Goal: Information Seeking & Learning: Understand process/instructions

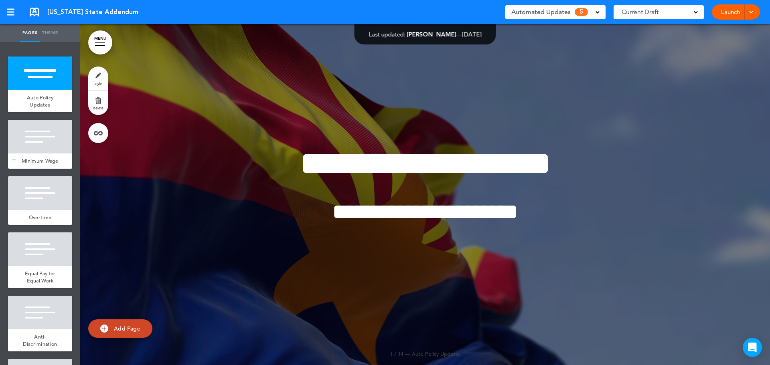
click at [31, 158] on span "Minimum Wage" at bounding box center [40, 161] width 37 height 7
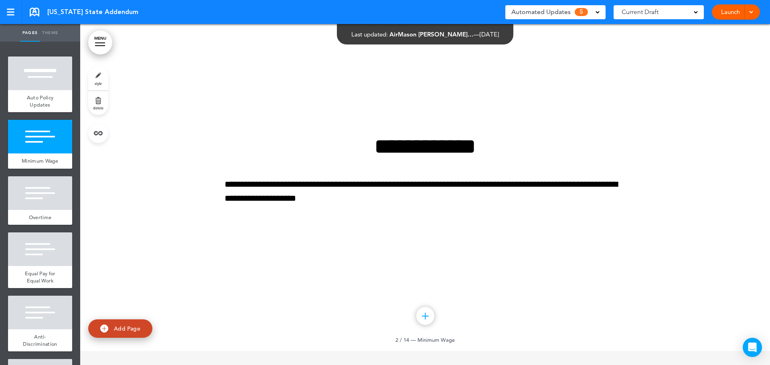
scroll to position [341, 0]
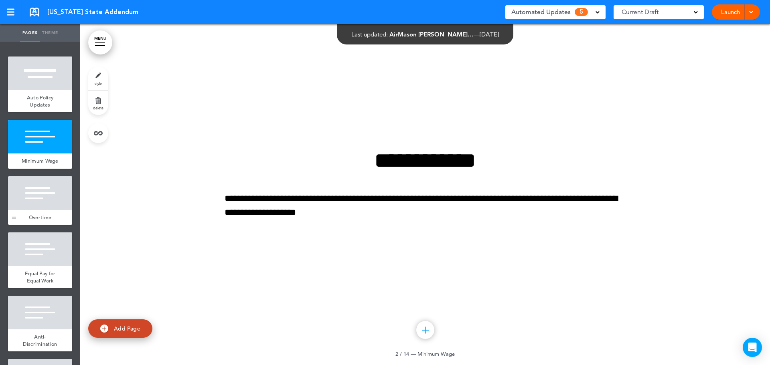
click at [48, 206] on div at bounding box center [40, 193] width 64 height 34
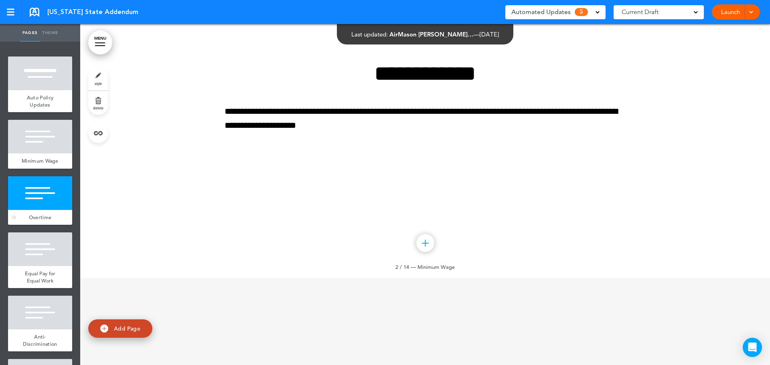
scroll to position [683, 0]
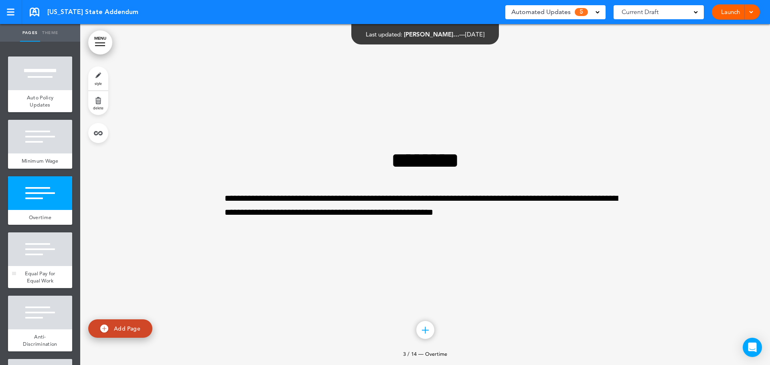
click at [41, 278] on span "Equal Pay for Equal Work" at bounding box center [40, 277] width 31 height 14
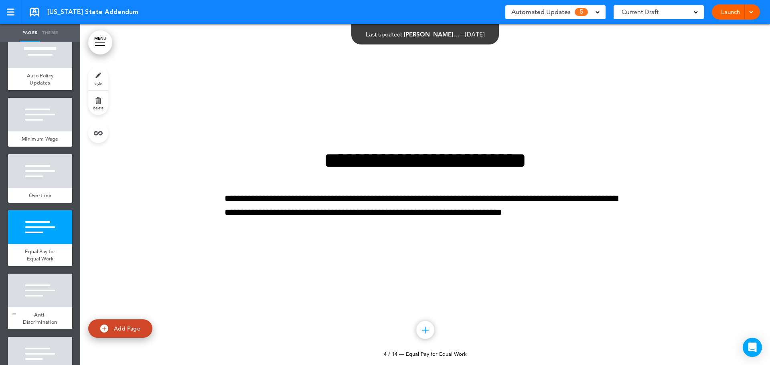
scroll to position [40, 0]
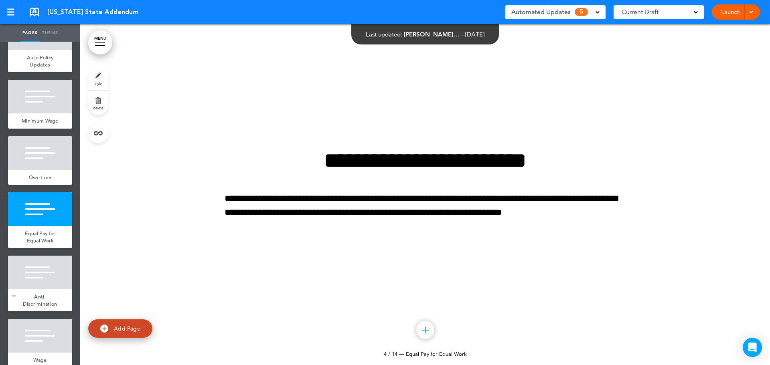
click at [44, 284] on div at bounding box center [40, 273] width 64 height 34
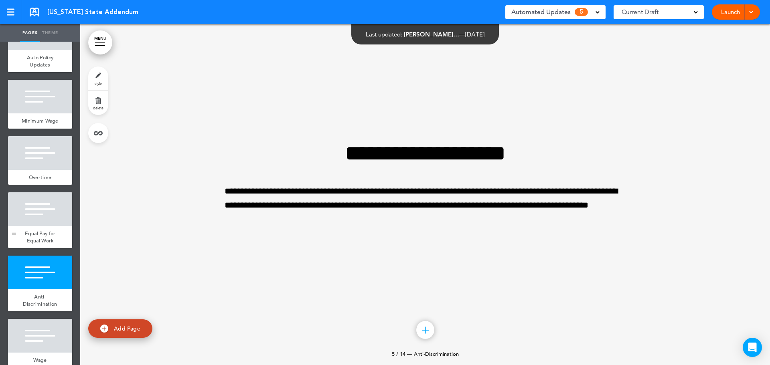
scroll to position [120, 0]
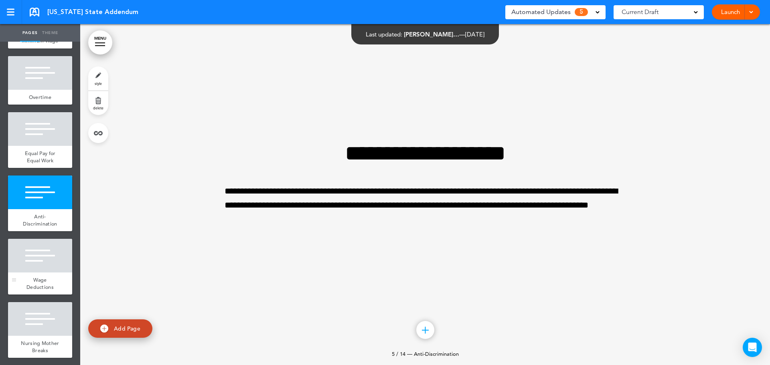
click at [37, 273] on div at bounding box center [40, 256] width 64 height 34
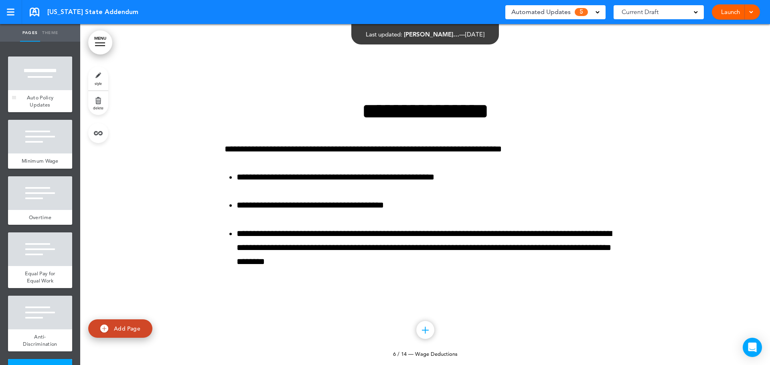
click at [45, 76] on div at bounding box center [40, 74] width 64 height 34
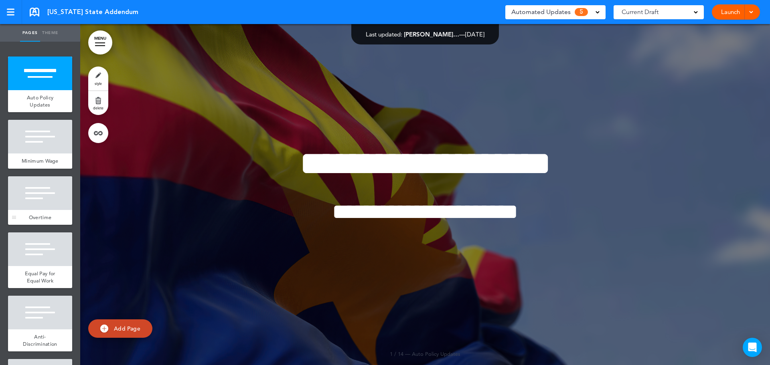
drag, startPoint x: 36, startPoint y: 154, endPoint x: 36, endPoint y: 229, distance: 75.0
click at [36, 155] on div "Minimum Wage" at bounding box center [40, 161] width 64 height 15
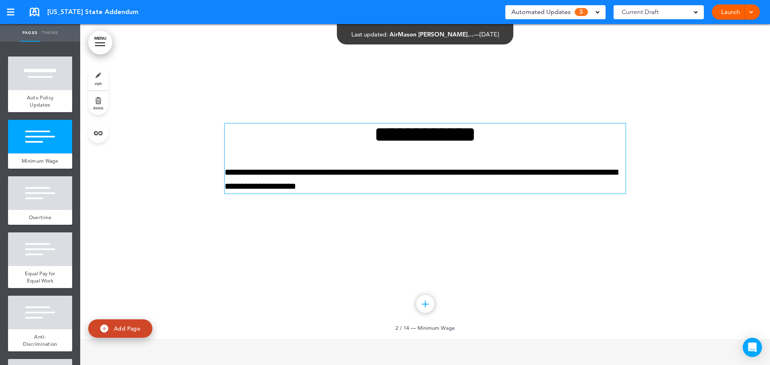
scroll to position [381, 0]
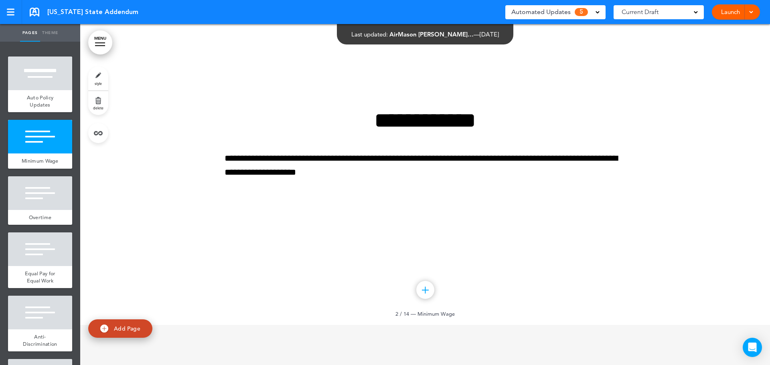
click at [756, 11] on div "Launch Launch Preview Draft" at bounding box center [736, 11] width 48 height 15
click at [753, 12] on span at bounding box center [750, 11] width 5 height 5
click at [752, 12] on span at bounding box center [750, 11] width 5 height 5
click at [599, 11] on span at bounding box center [598, 12] width 4 height 4
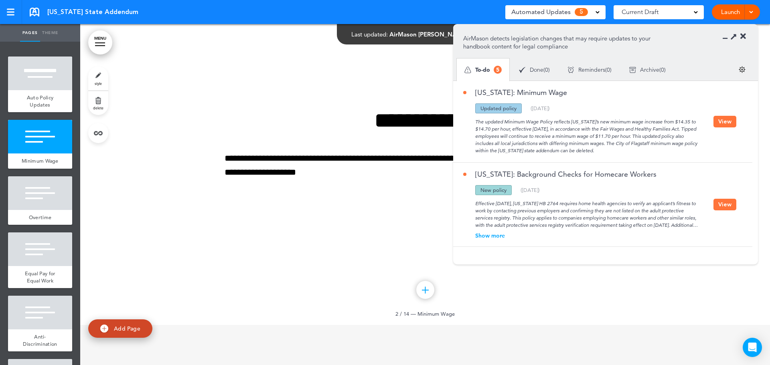
click at [599, 11] on span at bounding box center [598, 12] width 4 height 4
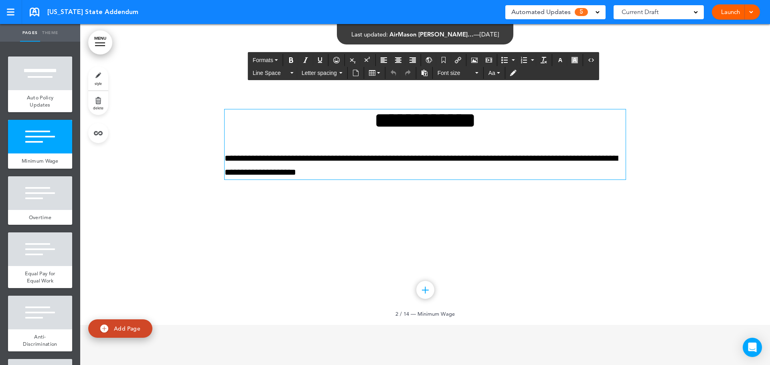
click at [532, 122] on h1 "**********" at bounding box center [425, 120] width 401 height 22
click at [655, 102] on div at bounding box center [425, 154] width 690 height 341
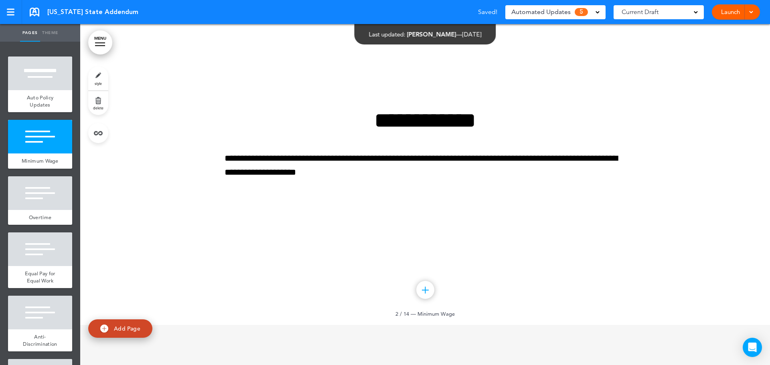
click at [598, 13] on span at bounding box center [598, 12] width 4 height 4
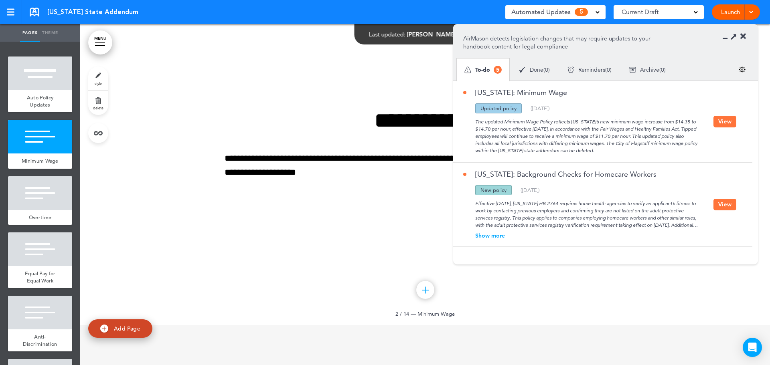
click at [563, 119] on div "The updated Minimum Wage Policy reflects [US_STATE]’s new minimum wage increase…" at bounding box center [588, 134] width 250 height 41
click at [515, 146] on div "The updated Minimum Wage Policy reflects [US_STATE]’s new minimum wage increase…" at bounding box center [588, 134] width 250 height 41
click at [740, 70] on img at bounding box center [742, 69] width 7 height 7
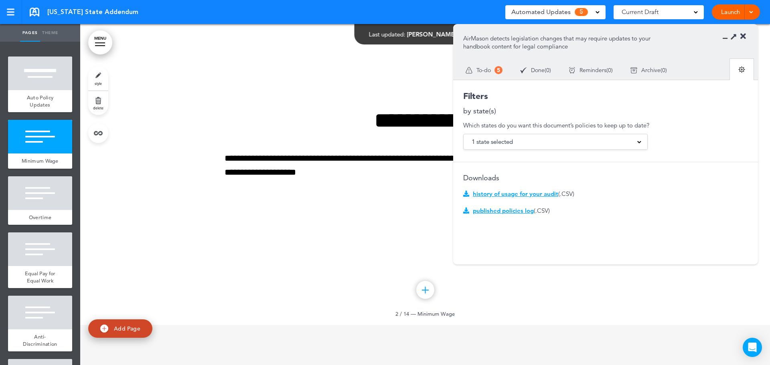
click at [740, 70] on img at bounding box center [741, 69] width 7 height 7
click at [491, 75] on div "To-do 5" at bounding box center [484, 70] width 55 height 22
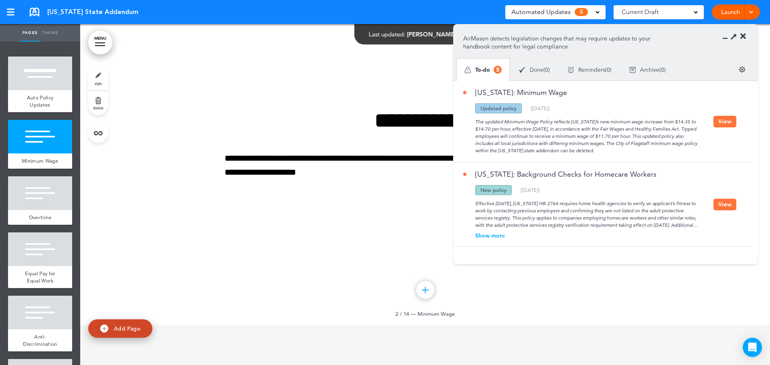
click at [488, 111] on div "Updated policy" at bounding box center [498, 108] width 47 height 10
click at [715, 126] on button "View" at bounding box center [725, 122] width 23 height 12
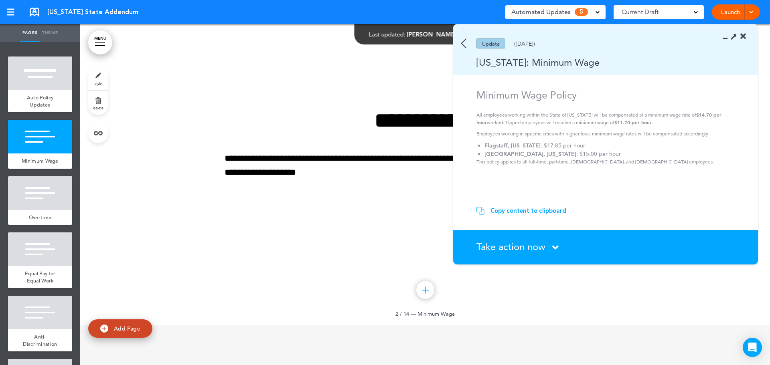
click at [557, 247] on icon at bounding box center [555, 248] width 6 height 10
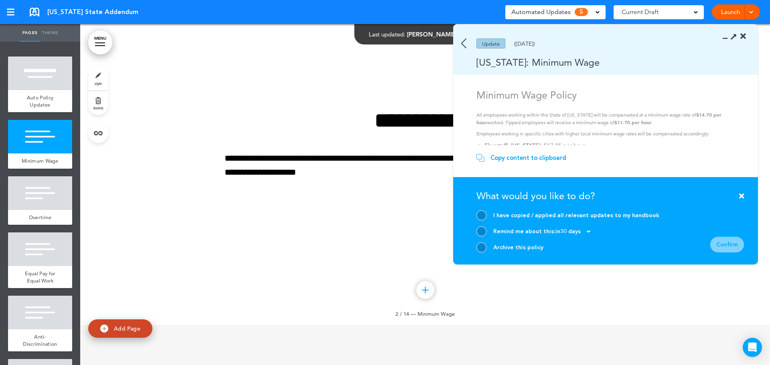
click at [468, 44] on div "Update ([DATE])" at bounding box center [594, 44] width 282 height 10
click at [464, 44] on img at bounding box center [463, 44] width 5 height 10
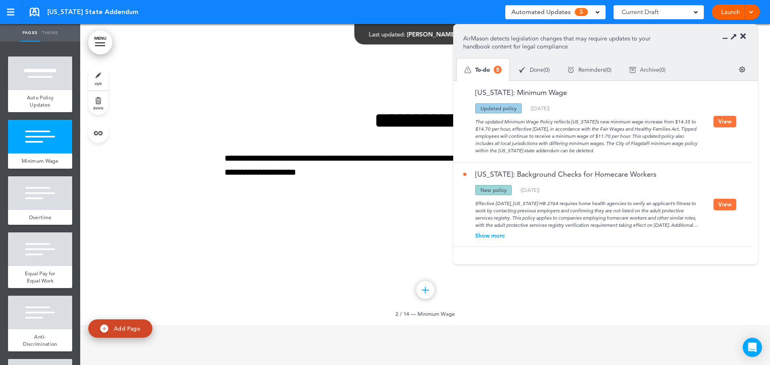
click at [746, 36] on icon at bounding box center [743, 36] width 6 height 8
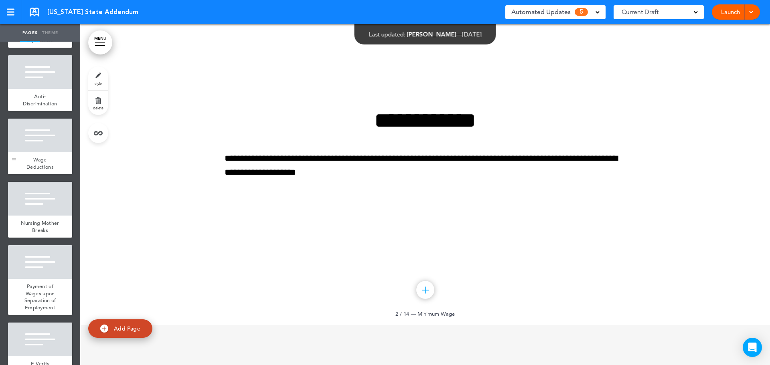
scroll to position [321, 0]
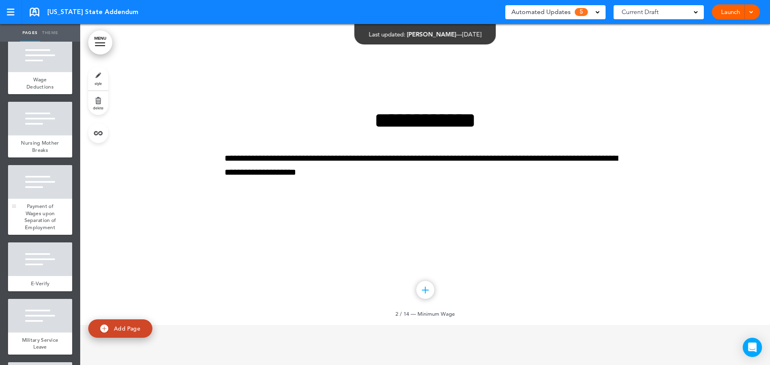
click at [40, 231] on span "Payment of Wages upon Separation of Employment" at bounding box center [40, 217] width 32 height 28
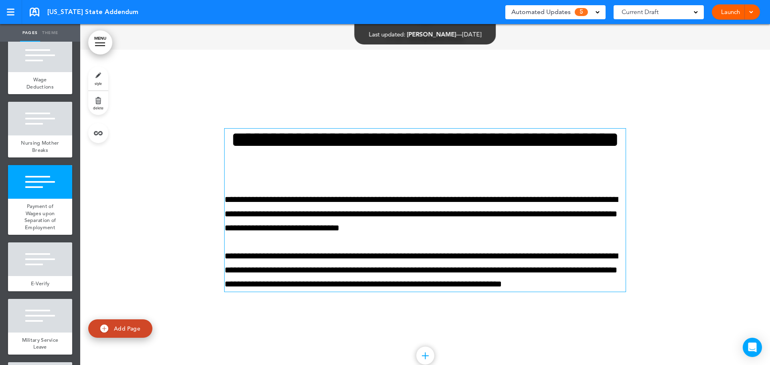
scroll to position [2389, 0]
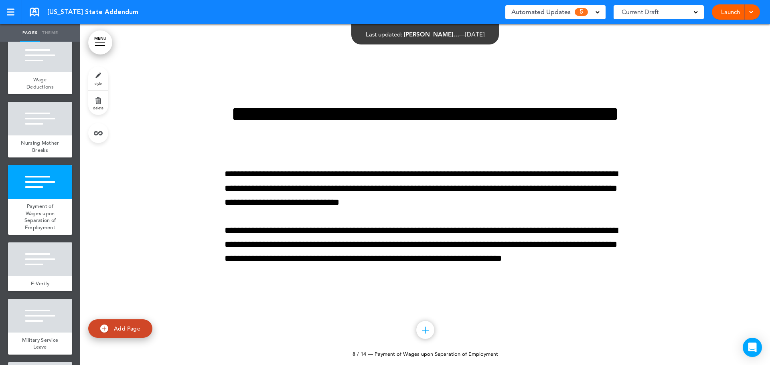
click at [574, 3] on div "Automated Updates 5 Auto policy updates AirMason detects legislation changes th…" at bounding box center [555, 12] width 100 height 20
click at [582, 13] on span "5" at bounding box center [581, 12] width 13 height 8
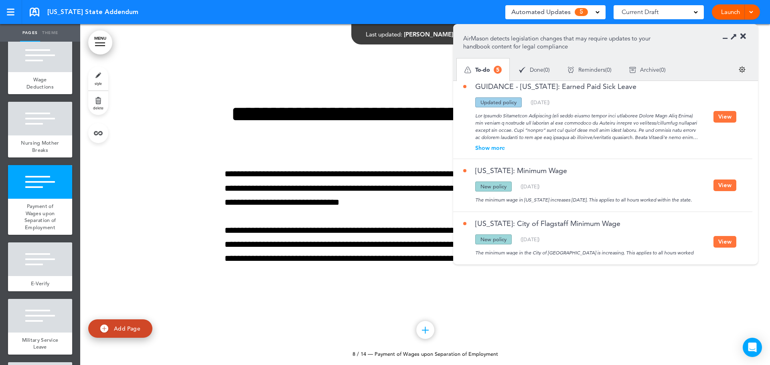
scroll to position [186, 0]
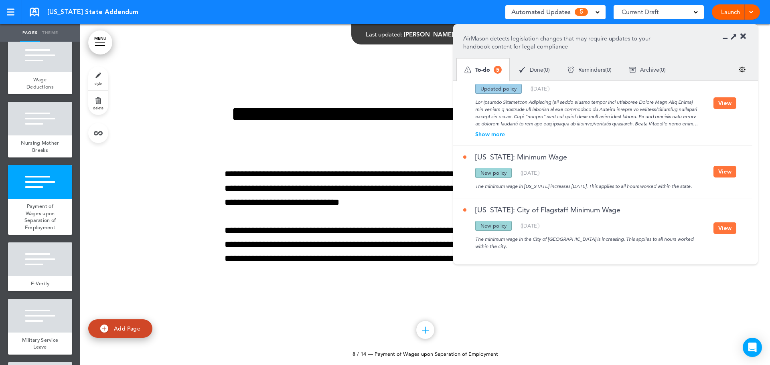
click at [726, 174] on button "View" at bounding box center [725, 172] width 23 height 12
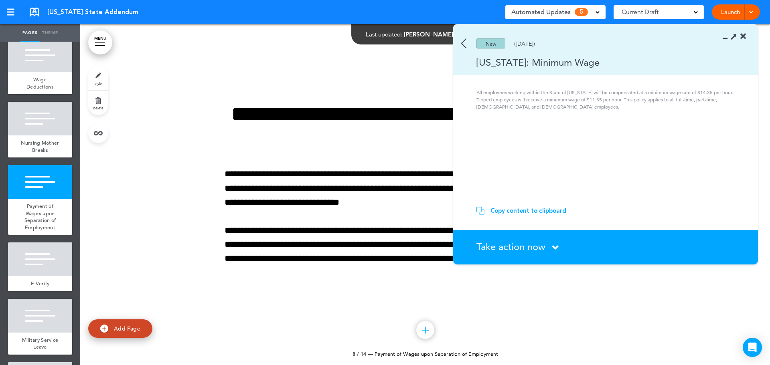
click at [560, 252] on div "Take action now Click here to change the status" at bounding box center [610, 247] width 268 height 10
click at [538, 247] on span "Take action now" at bounding box center [510, 247] width 69 height 12
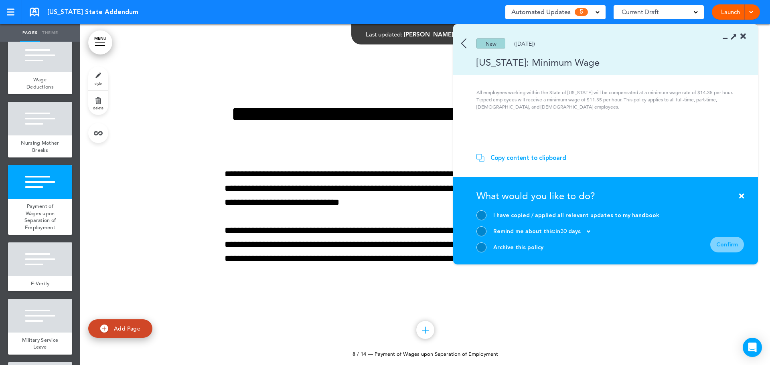
click at [481, 243] on div at bounding box center [481, 248] width 10 height 10
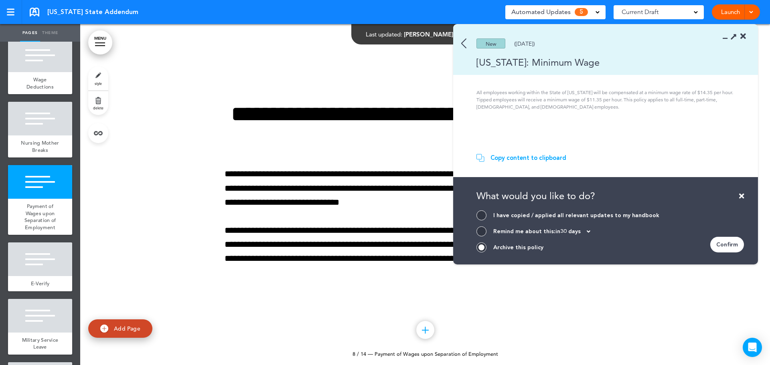
click at [729, 245] on div "Confirm" at bounding box center [727, 245] width 34 height 16
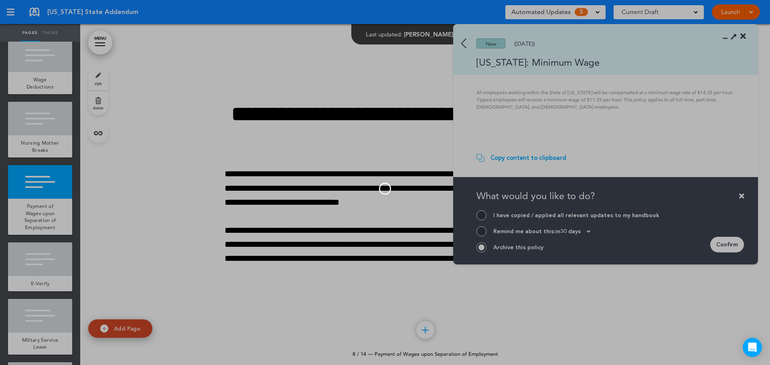
scroll to position [133, 0]
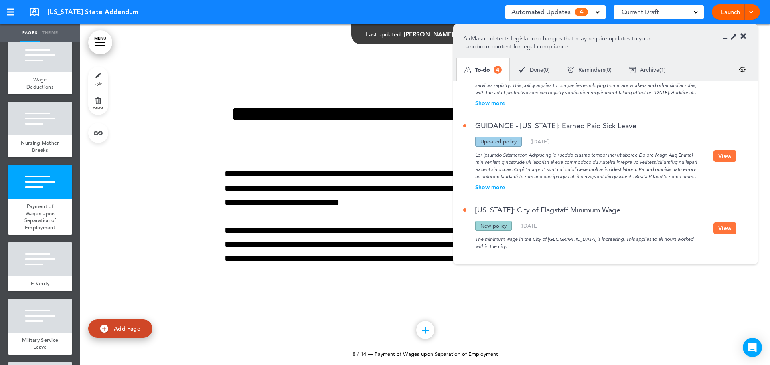
click at [718, 229] on button "View" at bounding box center [725, 229] width 23 height 12
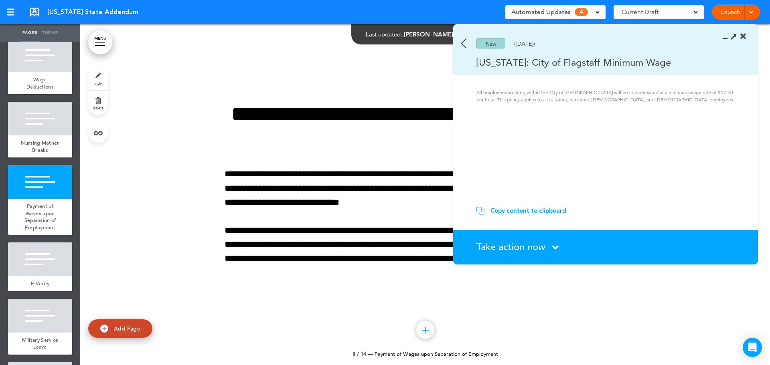
click at [513, 254] on section "Take action now Click here to change the status What would you like to do? I ha…" at bounding box center [605, 247] width 305 height 34
click at [519, 246] on span "Take action now" at bounding box center [510, 247] width 69 height 12
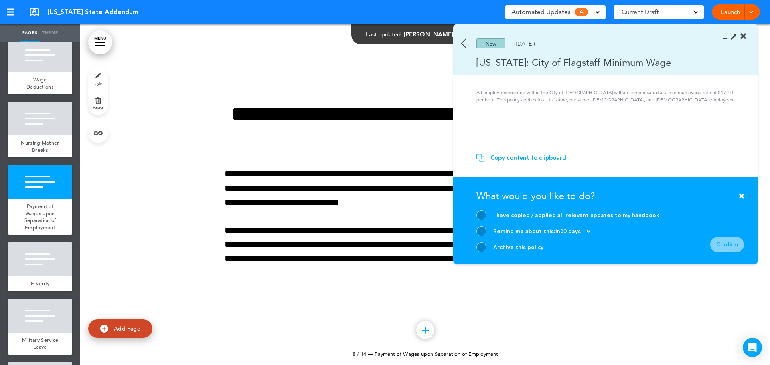
click at [509, 243] on div "Archive this policy" at bounding box center [567, 248] width 183 height 10
click at [479, 251] on div at bounding box center [481, 248] width 10 height 10
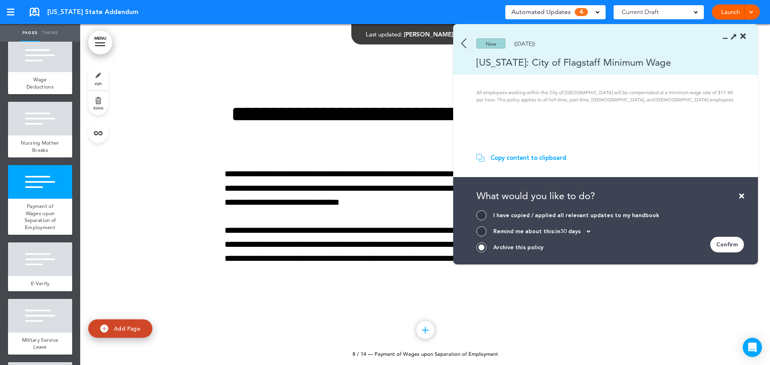
click at [729, 245] on div "Confirm" at bounding box center [727, 245] width 34 height 16
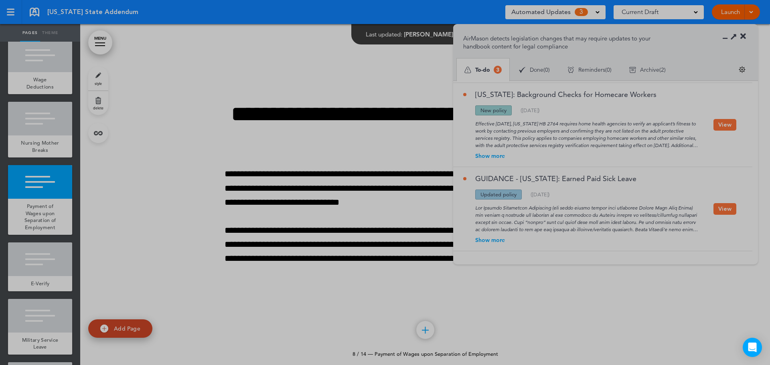
scroll to position [80, 0]
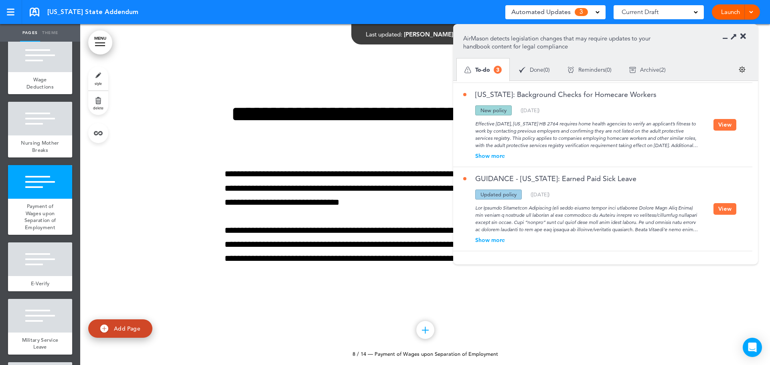
click at [735, 210] on div "GUIDANCE - [US_STATE]: Earned Paid Sick Leave Updated policy New policy Deleted…" at bounding box center [600, 209] width 295 height 84
click at [715, 211] on button "View" at bounding box center [725, 209] width 23 height 12
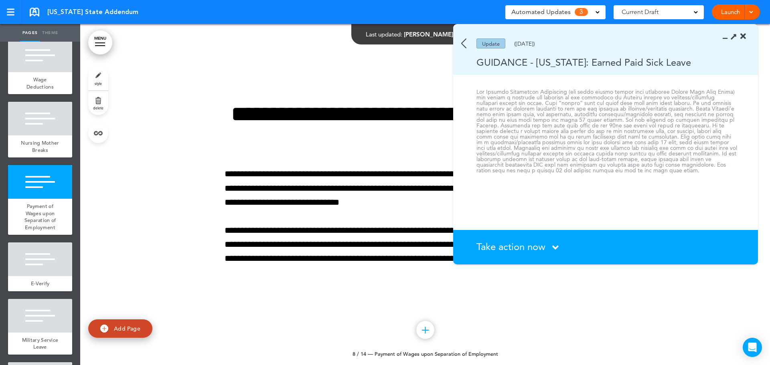
click at [460, 43] on div "Update ([DATE])" at bounding box center [594, 44] width 282 height 10
click at [461, 41] on img at bounding box center [463, 44] width 5 height 10
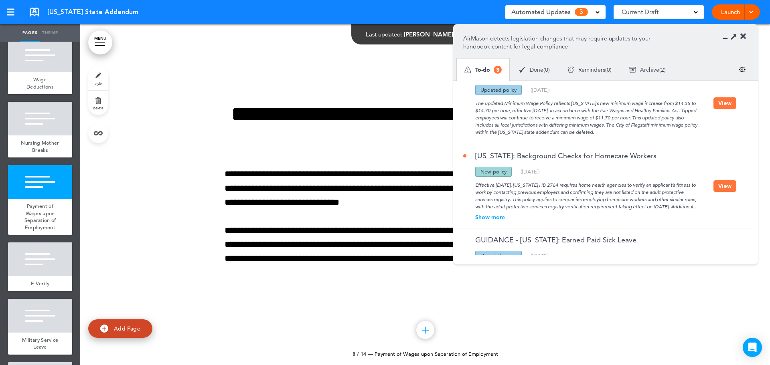
scroll to position [0, 0]
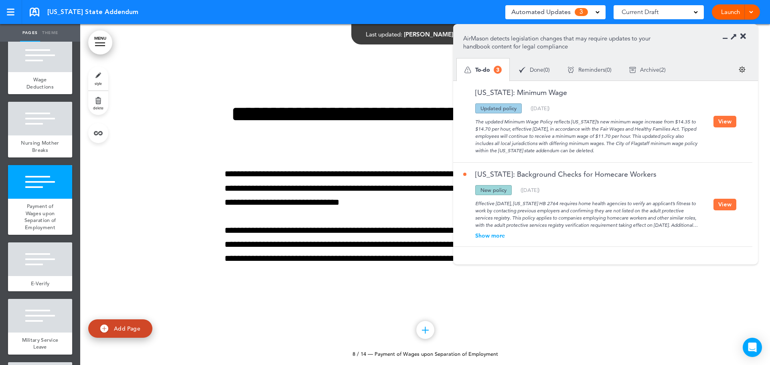
click at [720, 205] on button "View" at bounding box center [725, 205] width 23 height 12
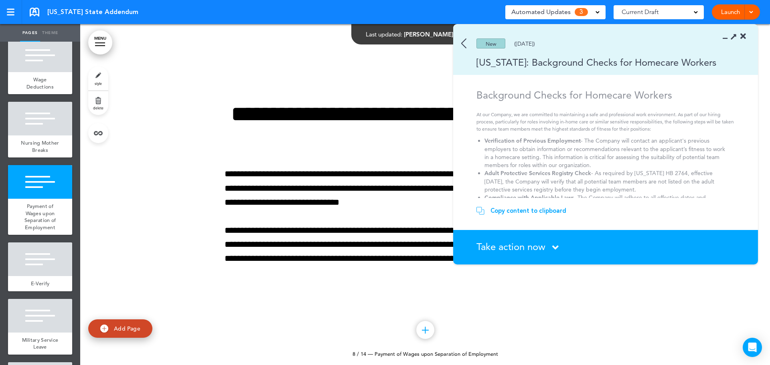
click at [464, 45] on img at bounding box center [463, 44] width 5 height 10
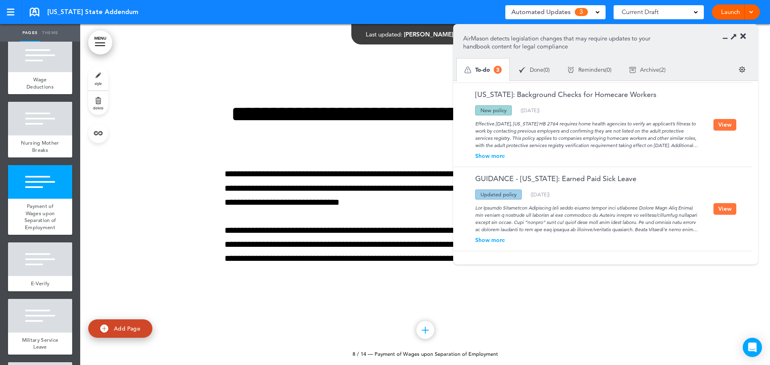
scroll to position [40, 0]
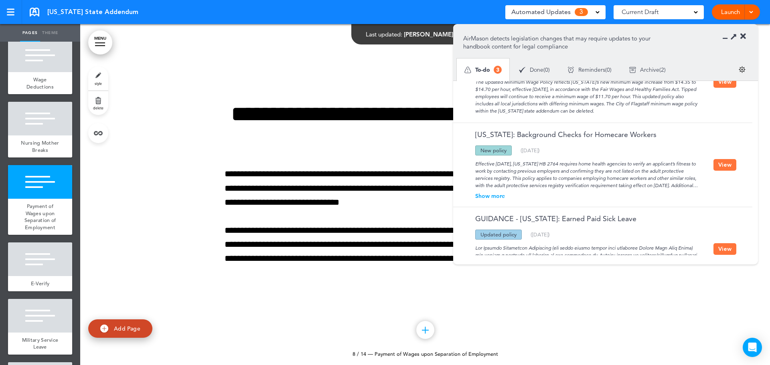
click at [724, 166] on button "View" at bounding box center [725, 165] width 23 height 12
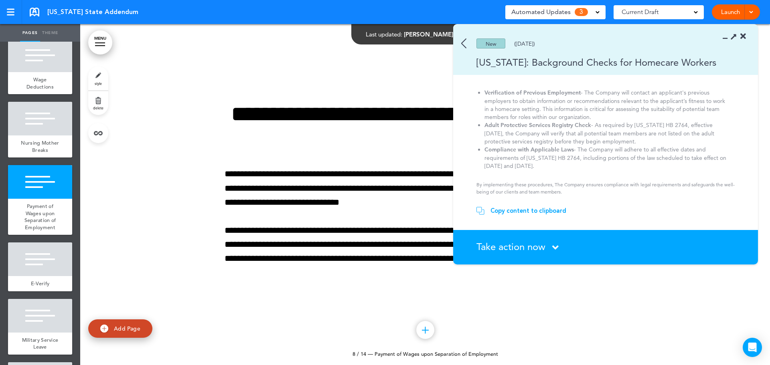
scroll to position [49, 0]
click at [525, 243] on span "Take action now" at bounding box center [510, 247] width 69 height 12
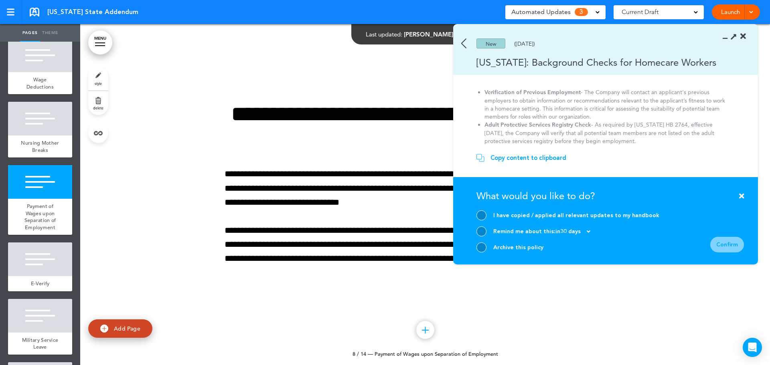
click at [483, 249] on div at bounding box center [481, 248] width 10 height 10
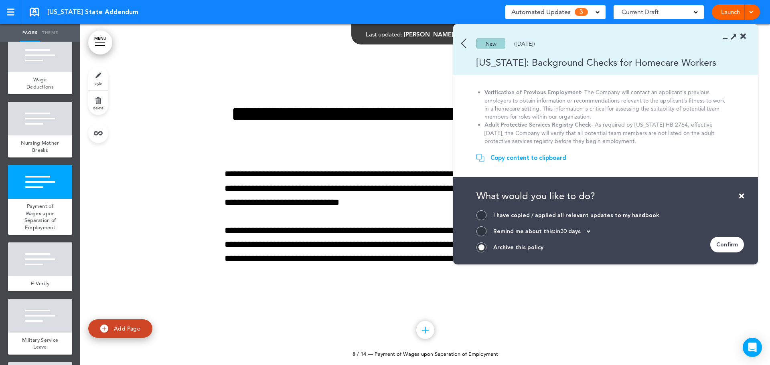
click at [743, 244] on div "Confirm" at bounding box center [727, 245] width 34 height 16
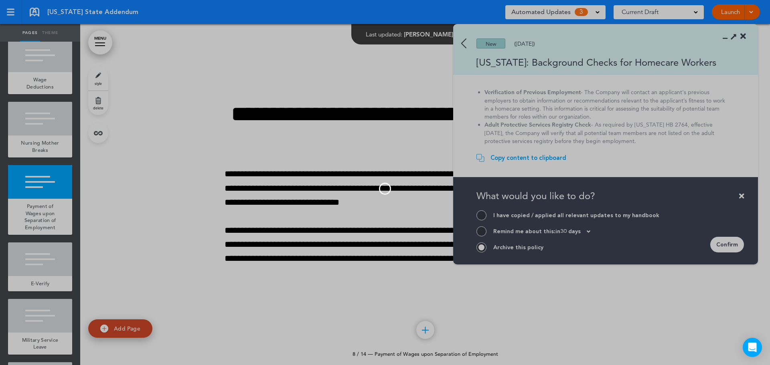
scroll to position [0, 0]
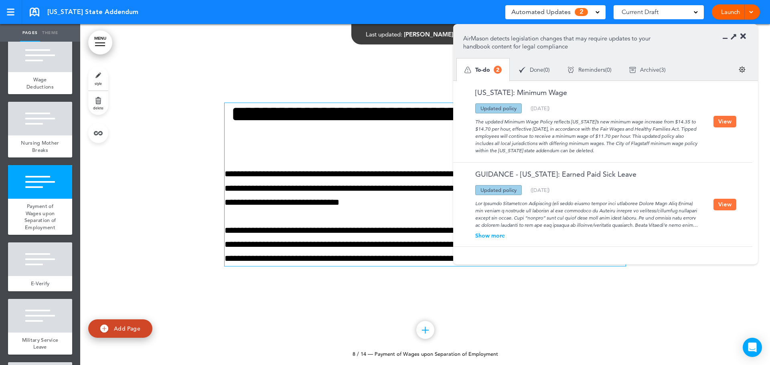
drag, startPoint x: 742, startPoint y: 38, endPoint x: 547, endPoint y: 140, distance: 219.4
click at [742, 38] on icon at bounding box center [743, 36] width 6 height 8
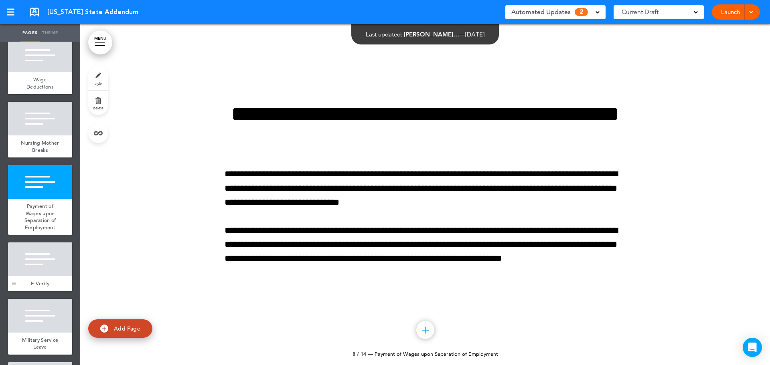
click at [38, 276] on div at bounding box center [40, 260] width 64 height 34
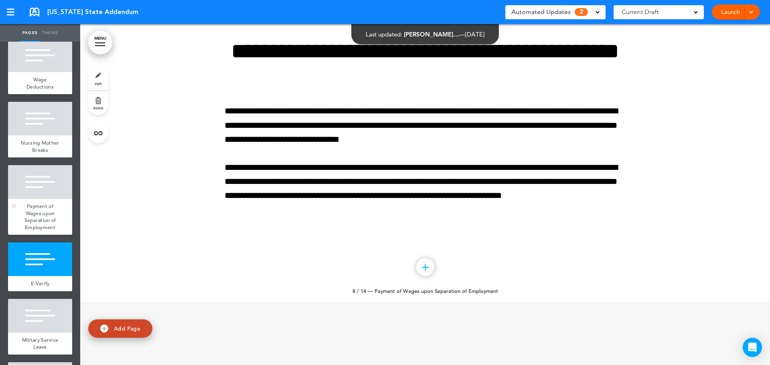
scroll to position [2731, 0]
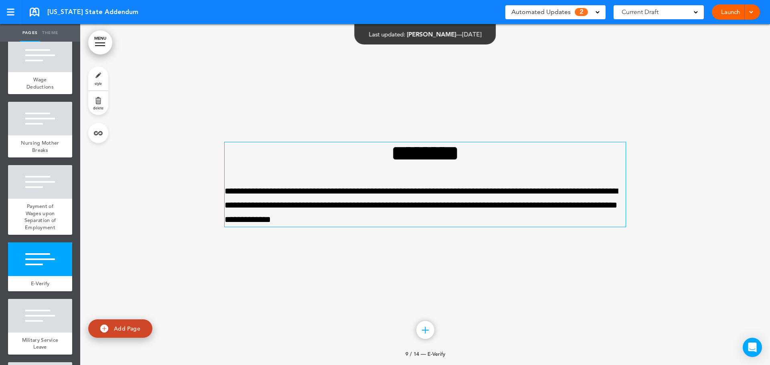
click at [371, 191] on p "**********" at bounding box center [425, 206] width 401 height 43
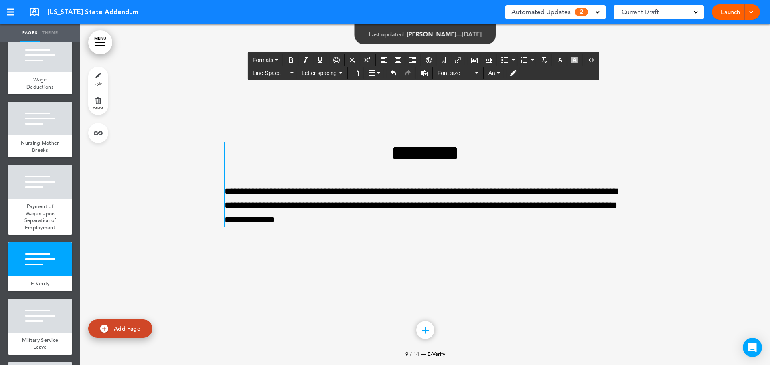
click at [377, 245] on div "Add collapsible section ? In order to add a collapsible section, only solid bac…" at bounding box center [425, 244] width 401 height 6
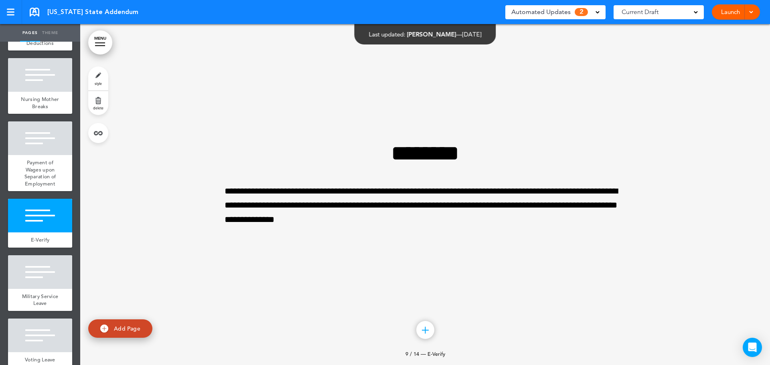
scroll to position [441, 0]
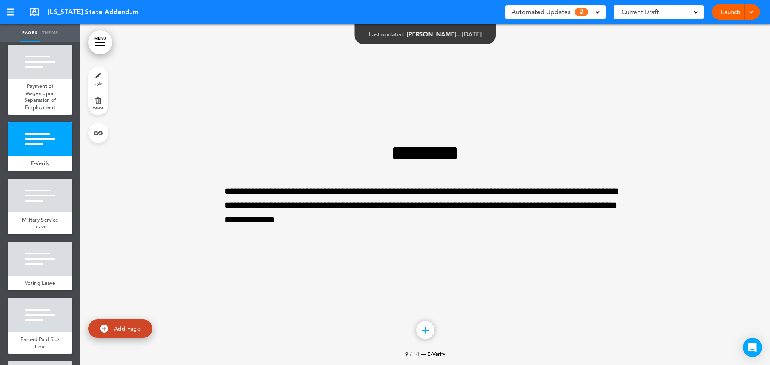
click at [23, 276] on div at bounding box center [40, 259] width 64 height 34
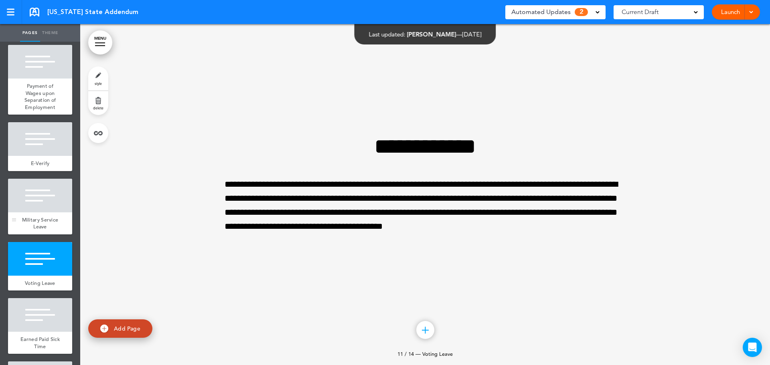
click at [29, 213] on div at bounding box center [40, 196] width 64 height 34
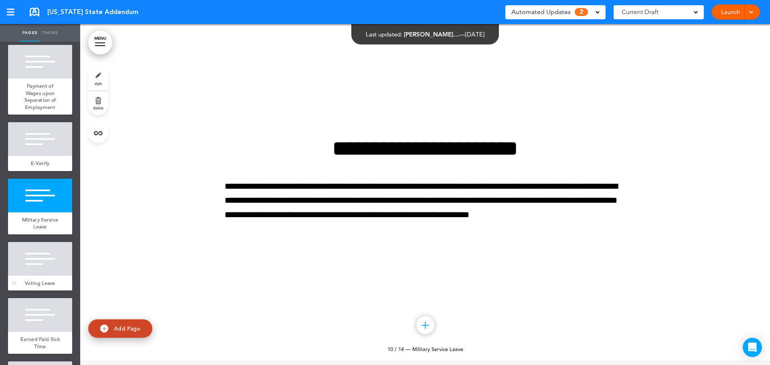
scroll to position [3072, 0]
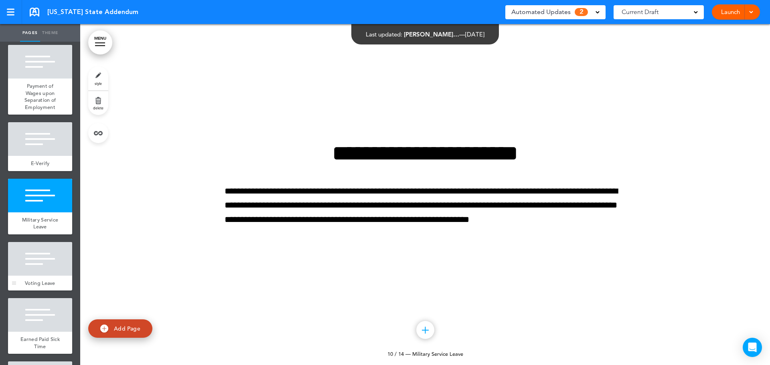
click at [24, 273] on div at bounding box center [40, 259] width 64 height 34
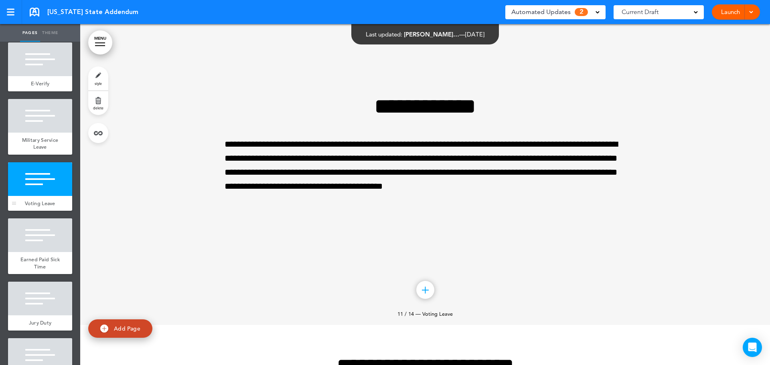
scroll to position [521, 0]
click at [31, 252] on div at bounding box center [40, 235] width 64 height 34
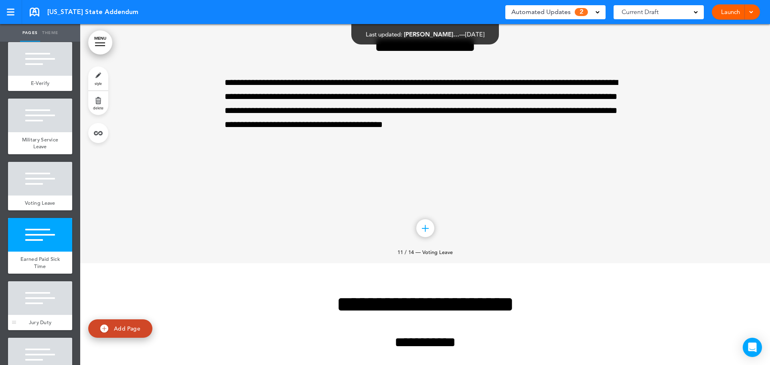
scroll to position [3755, 0]
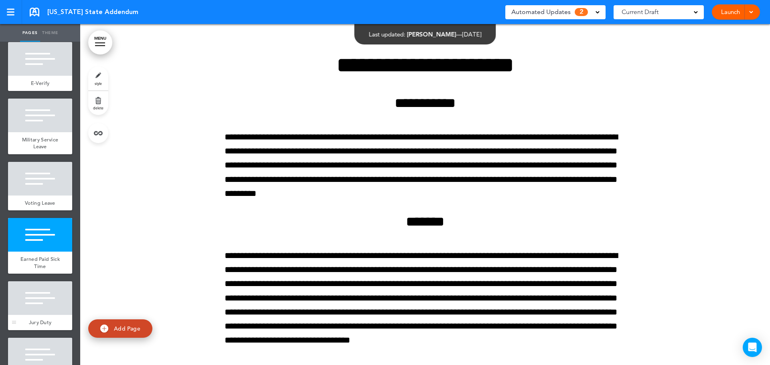
click at [39, 309] on div at bounding box center [40, 299] width 64 height 34
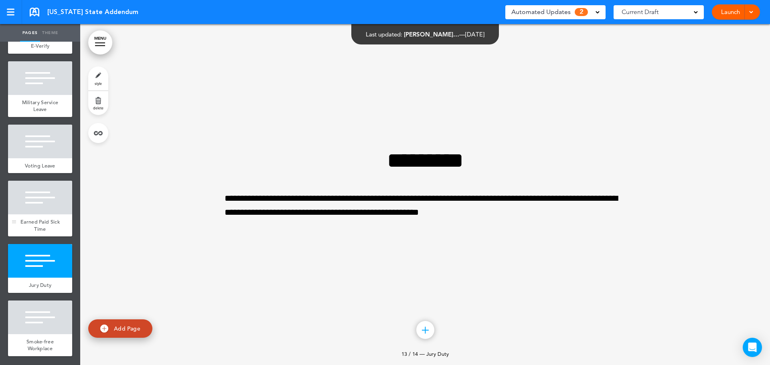
scroll to position [573, 0]
click at [30, 322] on div at bounding box center [40, 318] width 64 height 34
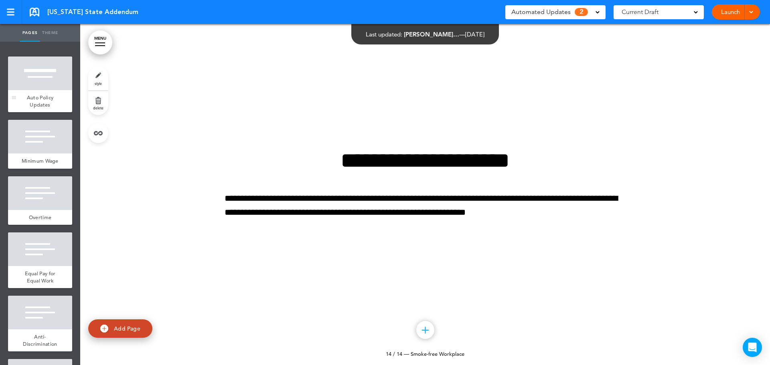
click at [28, 103] on span "Auto Policy Updates" at bounding box center [40, 101] width 26 height 14
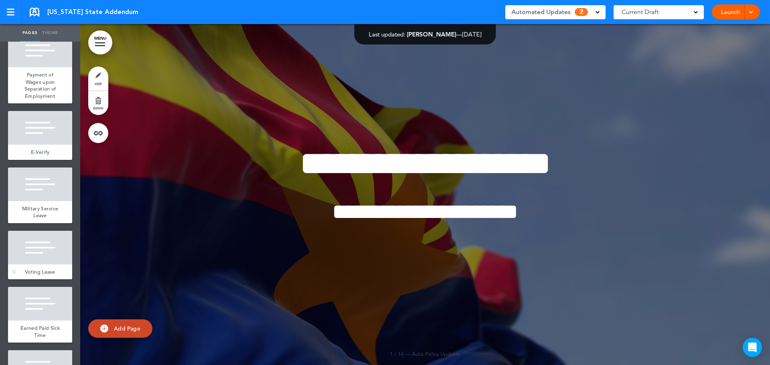
scroll to position [521, 0]
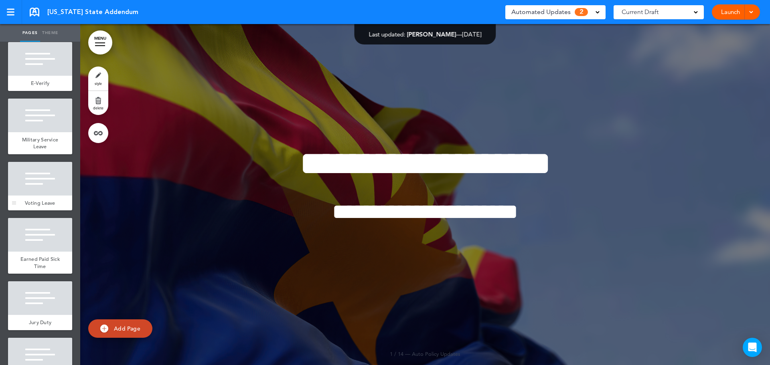
click at [30, 196] on div at bounding box center [40, 179] width 64 height 34
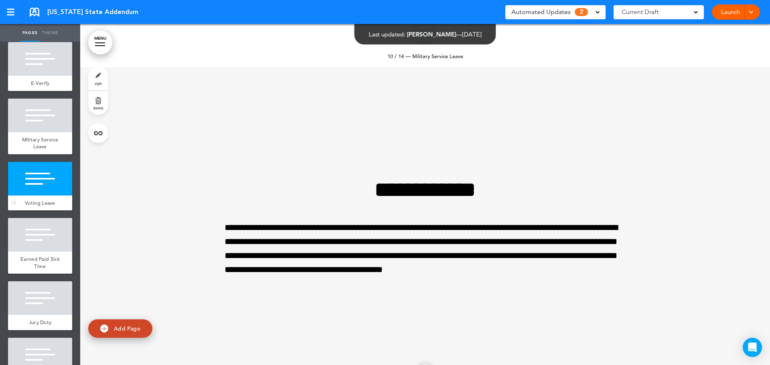
scroll to position [3413, 0]
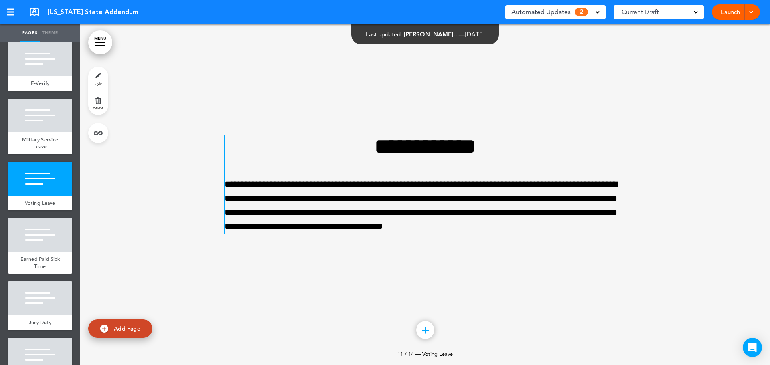
click at [409, 190] on p "**********" at bounding box center [425, 206] width 401 height 57
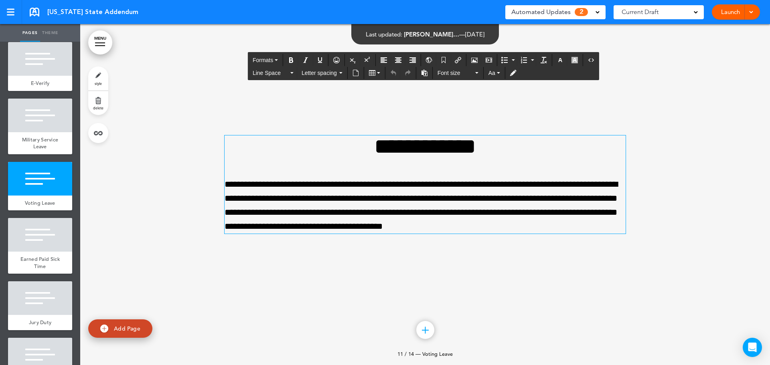
click at [501, 222] on p "**********" at bounding box center [425, 206] width 401 height 57
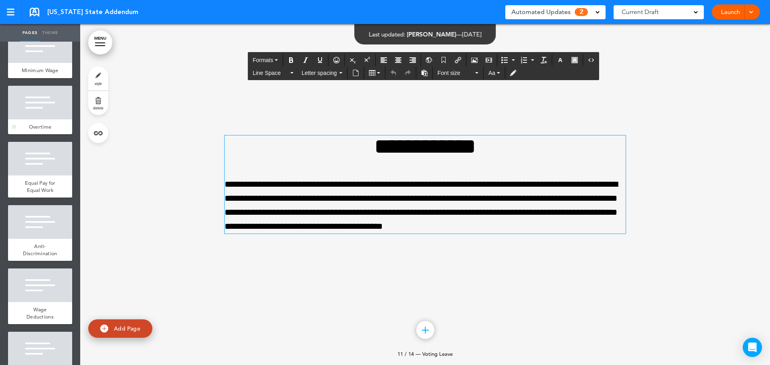
scroll to position [0, 0]
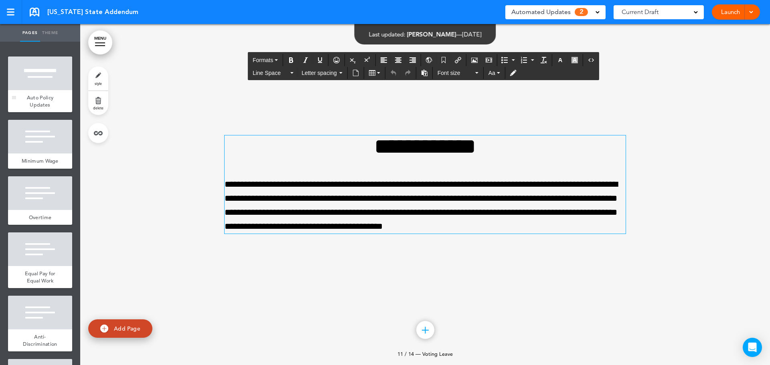
click at [42, 103] on span "Auto Policy Updates" at bounding box center [40, 101] width 26 height 14
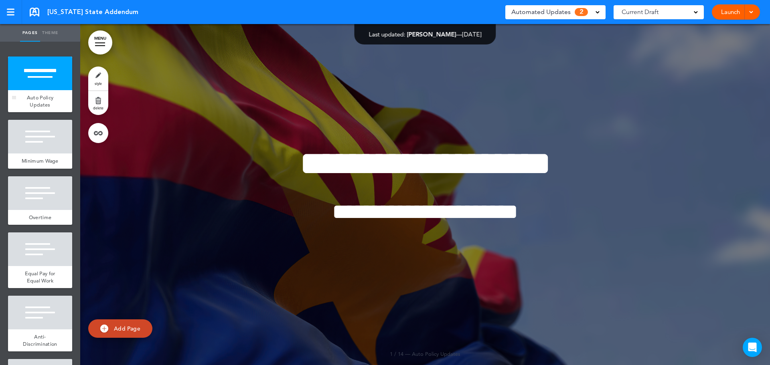
drag, startPoint x: 24, startPoint y: 94, endPoint x: 35, endPoint y: 83, distance: 16.2
click at [27, 94] on span "Auto Policy Updates" at bounding box center [40, 101] width 26 height 14
